Goal: Navigation & Orientation: Go to known website

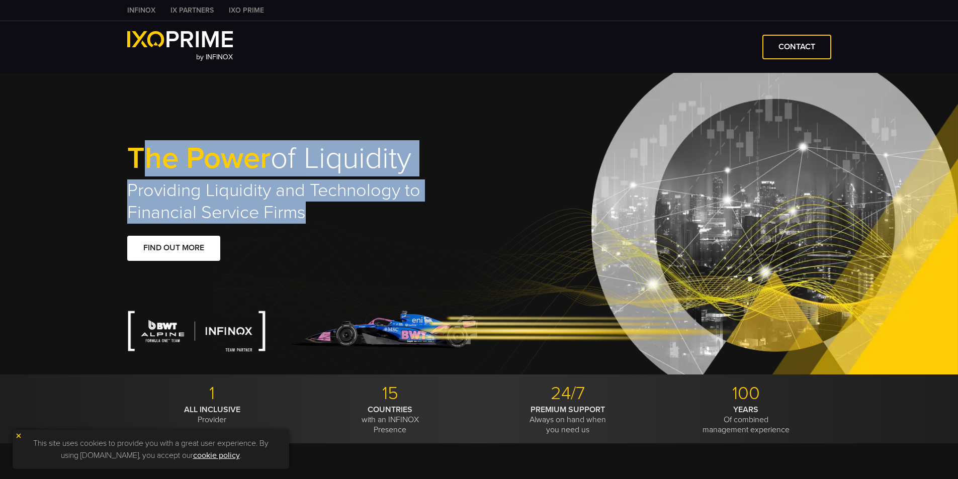
drag, startPoint x: 149, startPoint y: 154, endPoint x: 367, endPoint y: 210, distance: 225.0
click at [366, 210] on div "The Power of Liquidity Providing Liquidity and Technology to Financial Service …" at bounding box center [303, 224] width 352 height 162
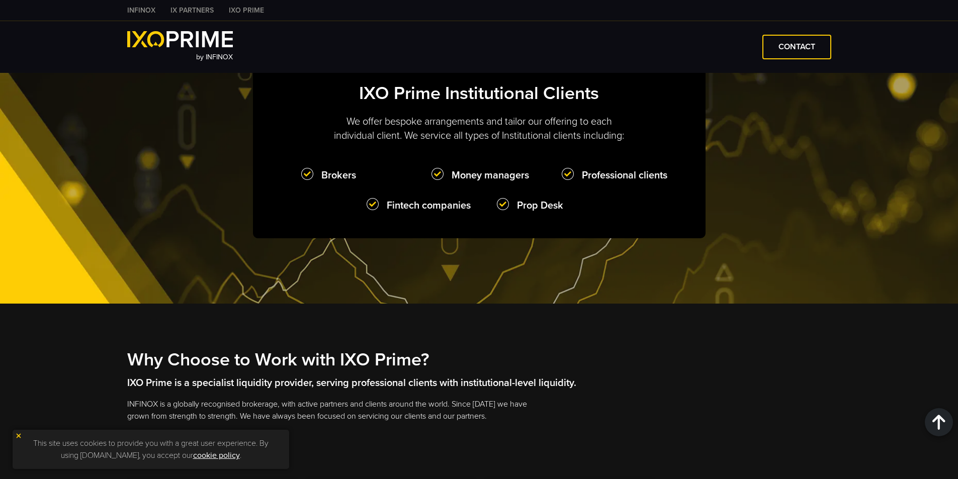
scroll to position [1258, 0]
